Goal: Information Seeking & Learning: Check status

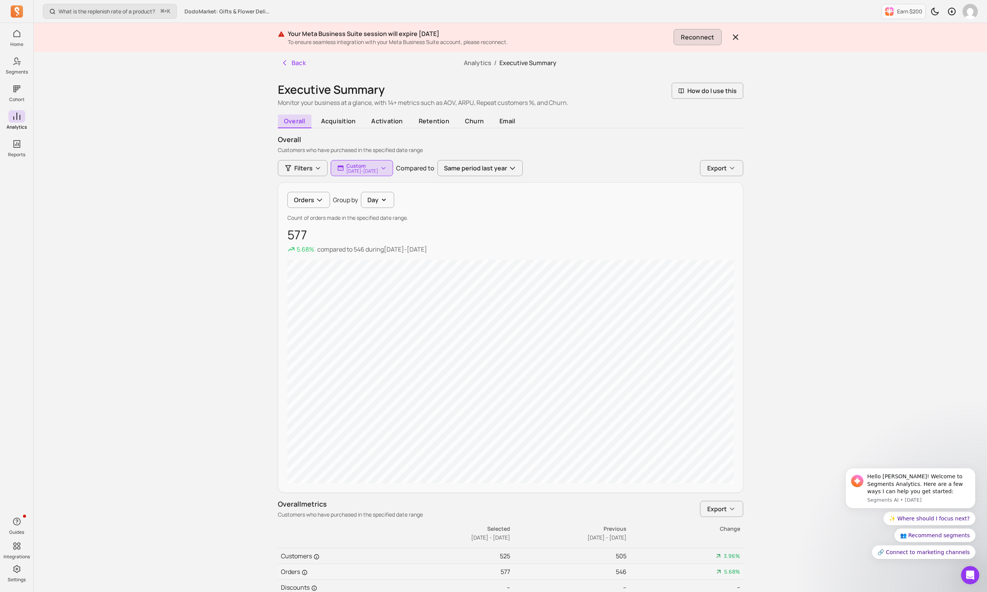
click at [689, 37] on button "Reconnect" at bounding box center [698, 37] width 48 height 16
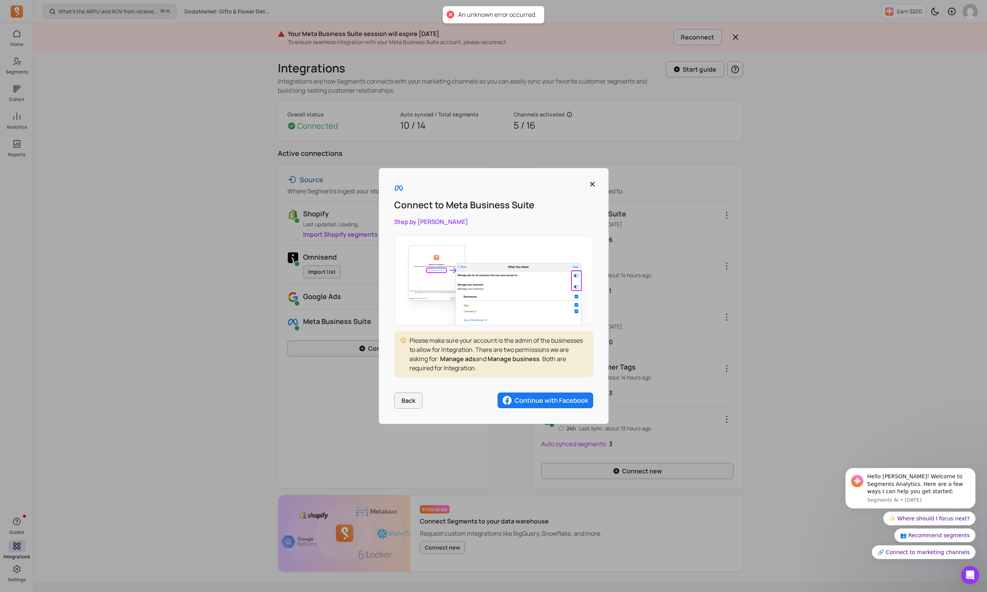
click at [532, 404] on img "button" at bounding box center [546, 400] width 96 height 16
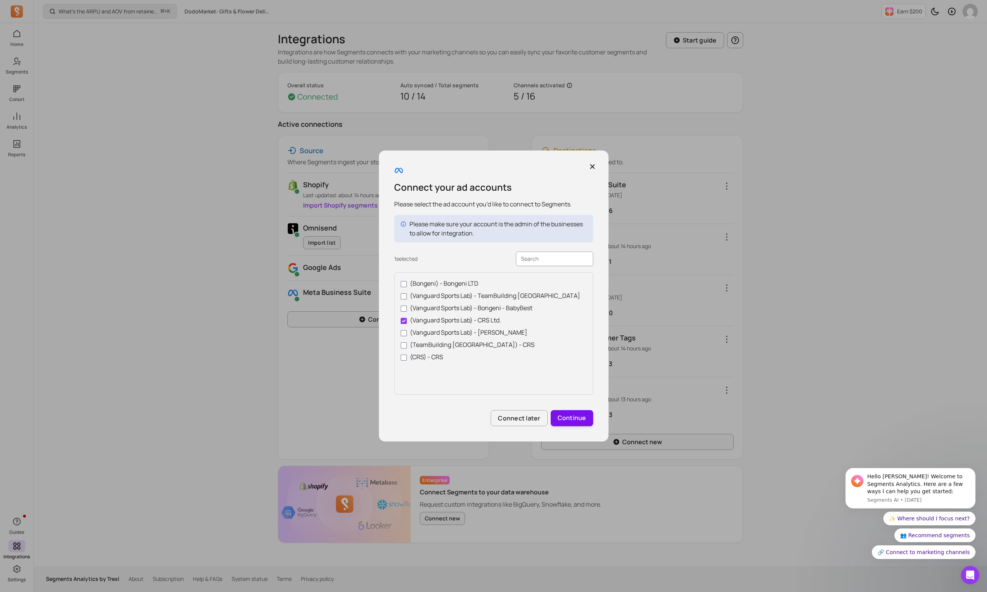
click at [573, 420] on button "Continue" at bounding box center [572, 418] width 42 height 16
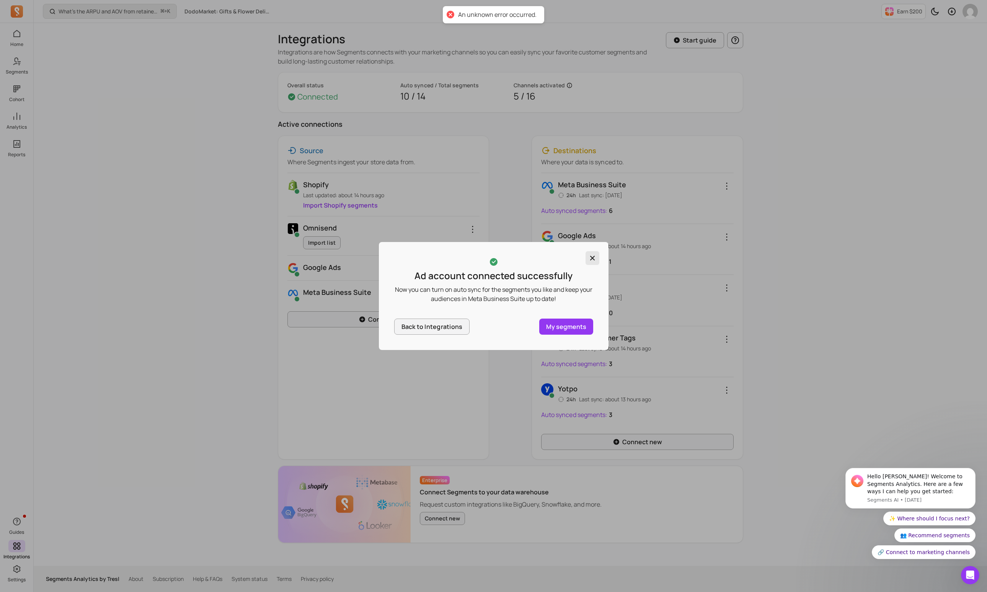
click at [594, 257] on icon "button" at bounding box center [592, 258] width 5 height 5
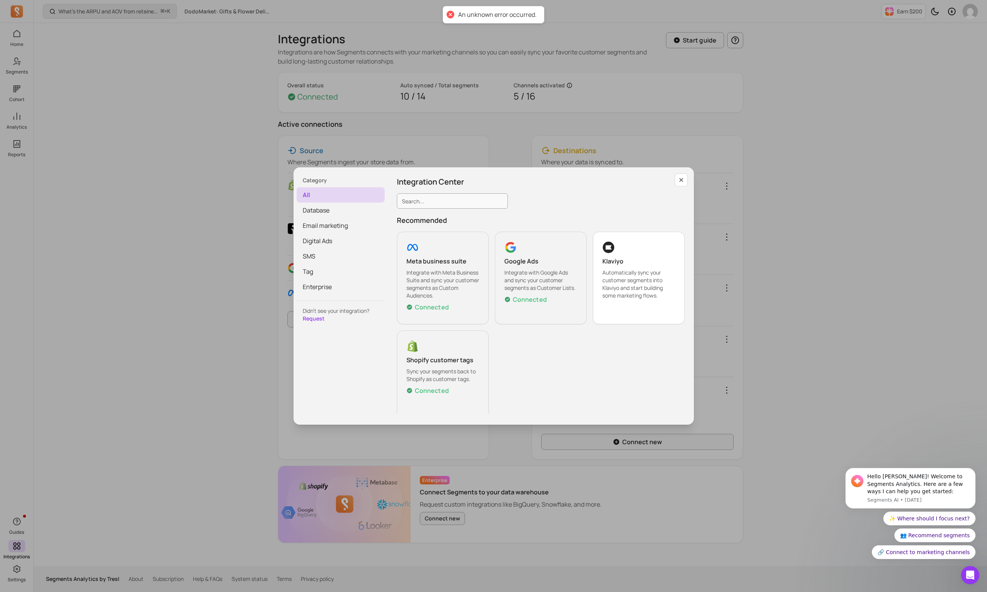
click at [172, 173] on div "Category all Database Email marketing Digital Ads SMS Tag Enterprise Didn’t see…" at bounding box center [493, 295] width 975 height 579
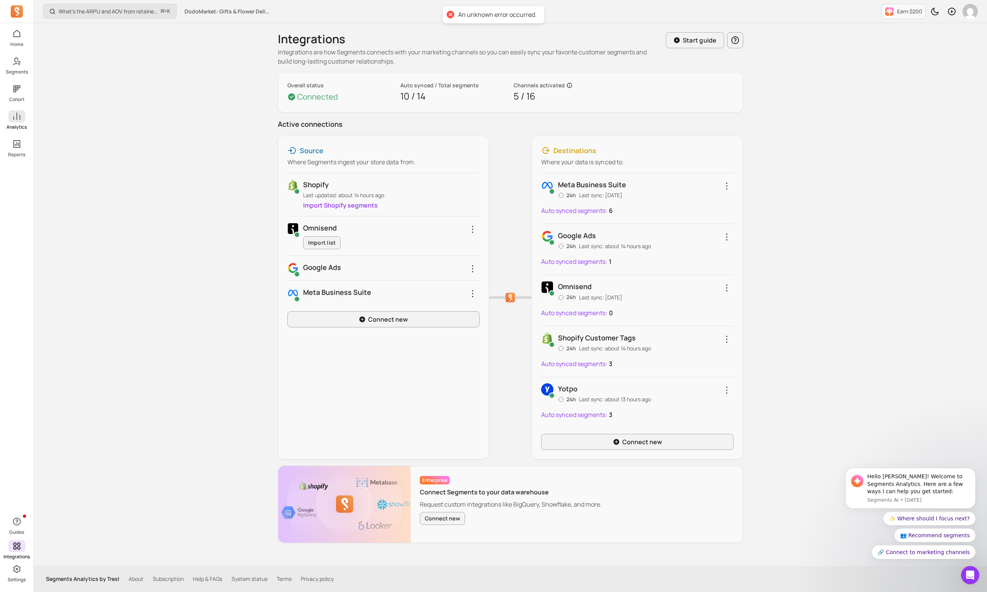
click at [19, 124] on p "Analytics" at bounding box center [17, 127] width 20 height 6
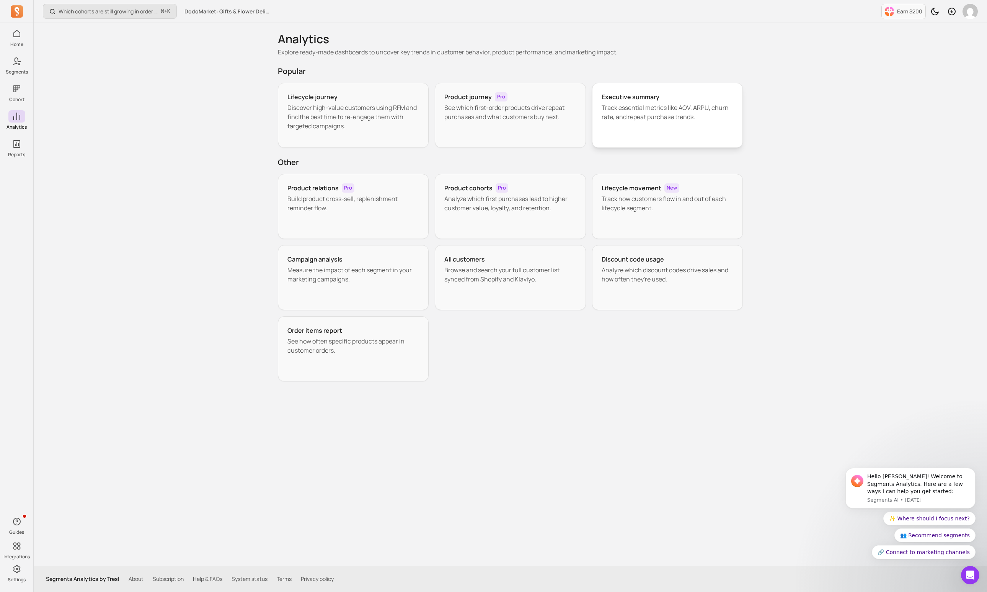
click at [666, 101] on div "Executive summary" at bounding box center [668, 96] width 132 height 9
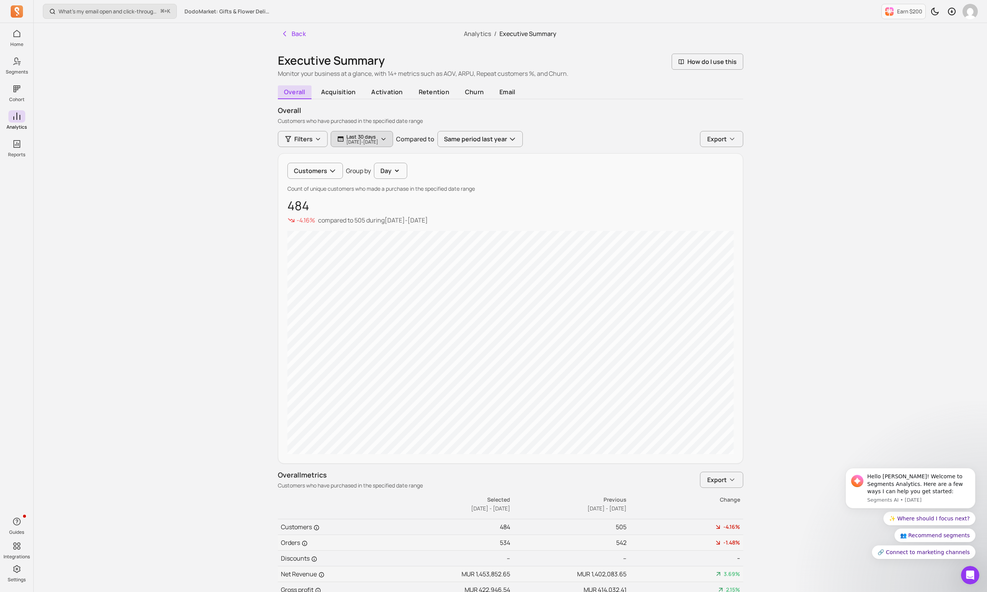
click at [378, 137] on p "Last 30 days" at bounding box center [362, 137] width 32 height 6
click at [365, 180] on input "[DATE]" at bounding box center [357, 181] width 45 height 15
select select "2025"
select select "September"
click at [368, 240] on div "11" at bounding box center [370, 242] width 10 height 10
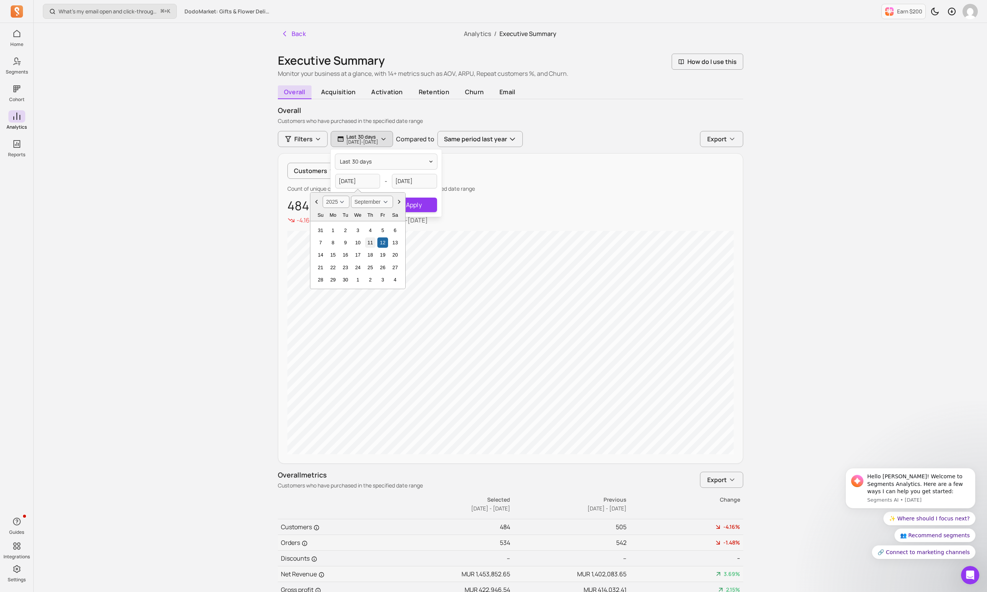
type input "[DATE]"
click at [414, 187] on input "[DATE]" at bounding box center [414, 181] width 45 height 15
select select "2025"
select select "October"
click at [447, 245] on div "11" at bounding box center [451, 242] width 10 height 10
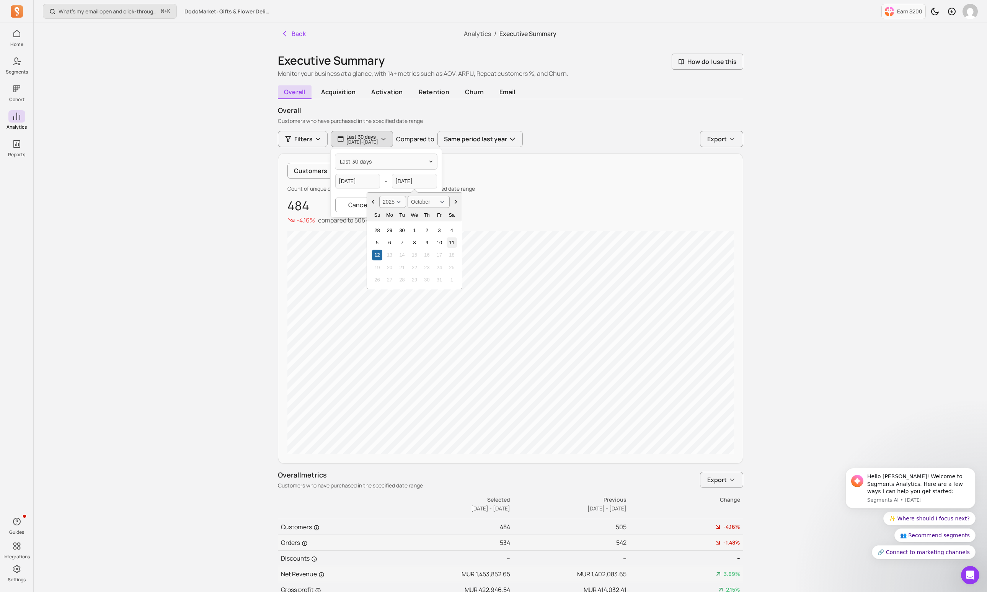
type input "[DATE]"
click at [418, 202] on button "Apply" at bounding box center [414, 204] width 46 height 15
click at [315, 172] on button "Customers" at bounding box center [314, 171] width 55 height 16
click at [316, 204] on span "Orders" at bounding box center [321, 205] width 37 height 9
